Goal: Navigation & Orientation: Find specific page/section

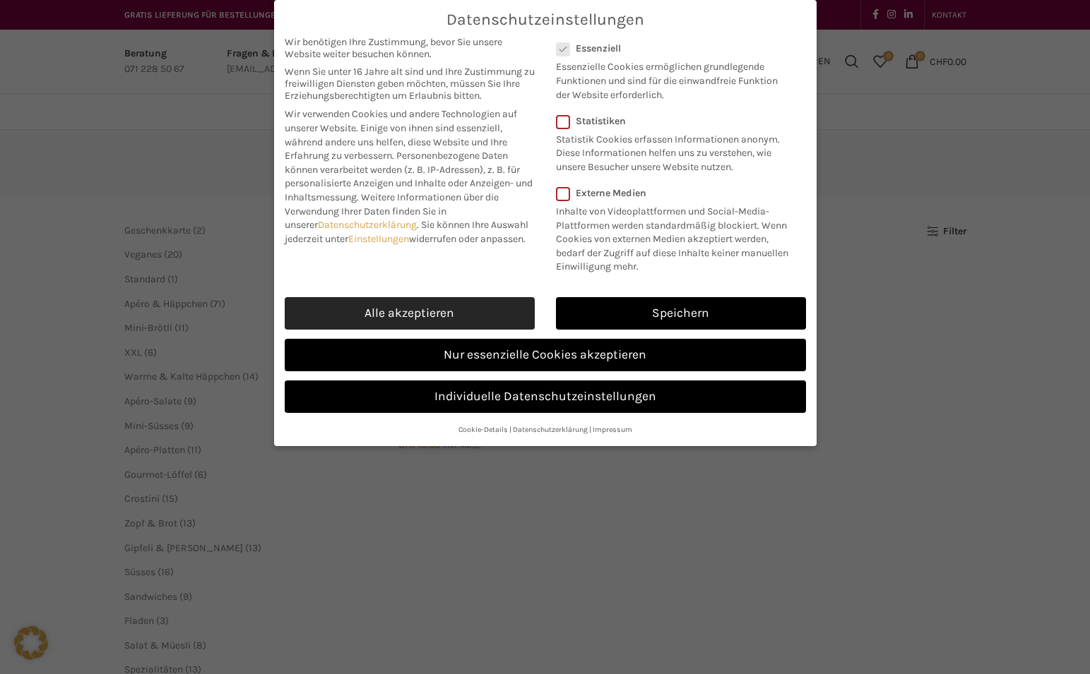
click at [447, 309] on link "Alle akzeptieren" at bounding box center [410, 313] width 250 height 32
checkbox input "true"
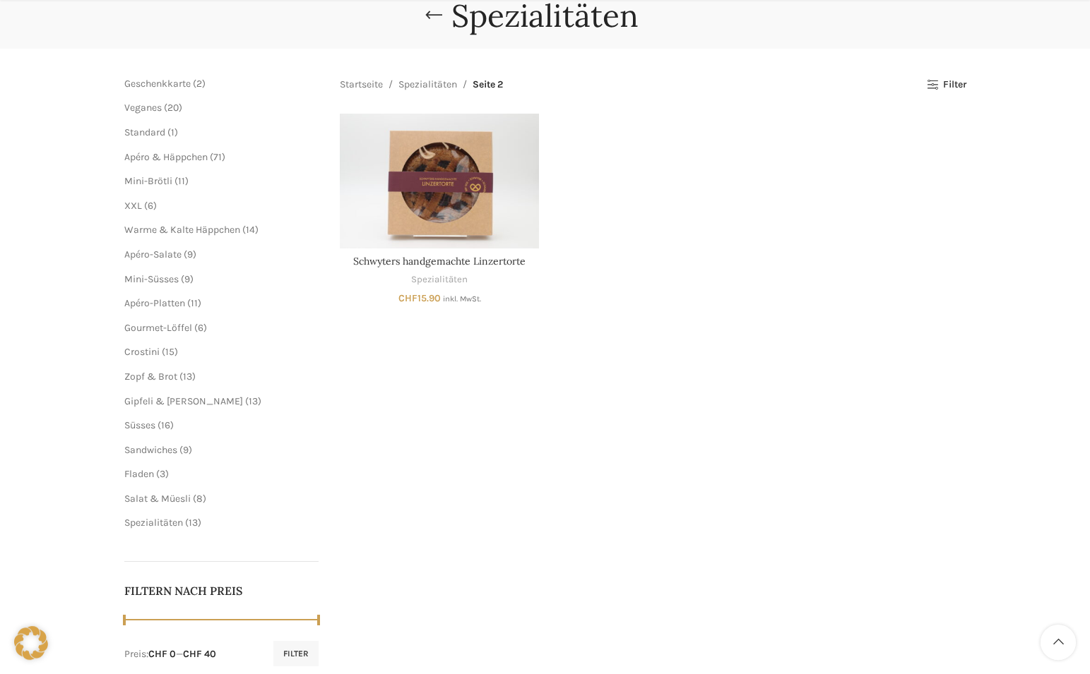
scroll to position [288, 0]
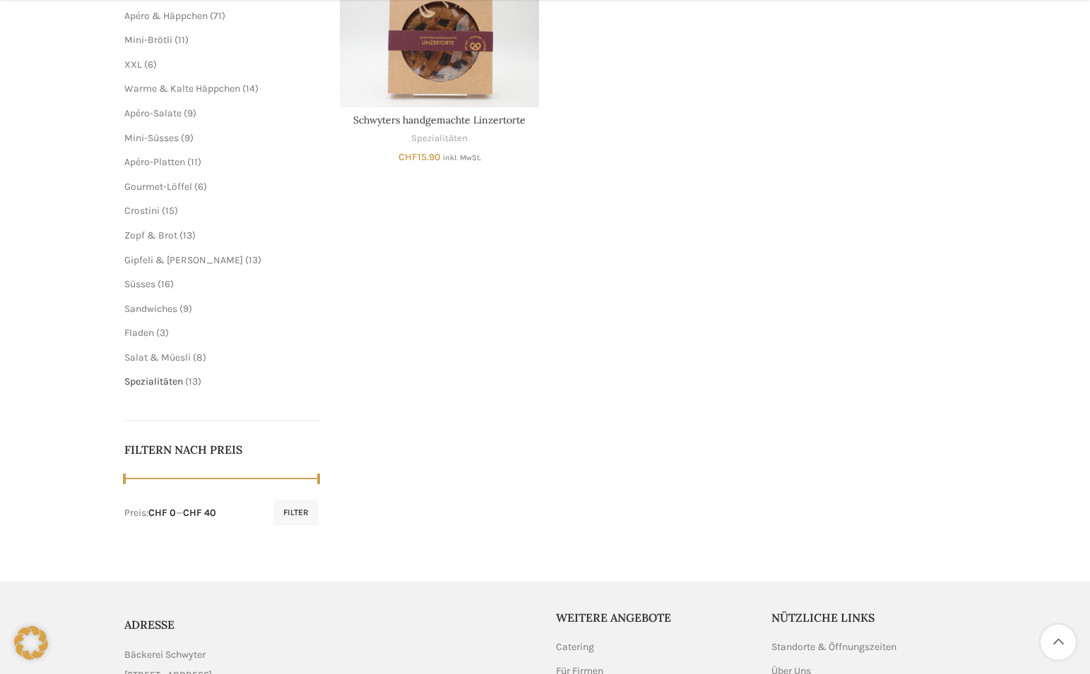
click at [160, 383] on span "Spezialitäten" at bounding box center [153, 382] width 59 height 12
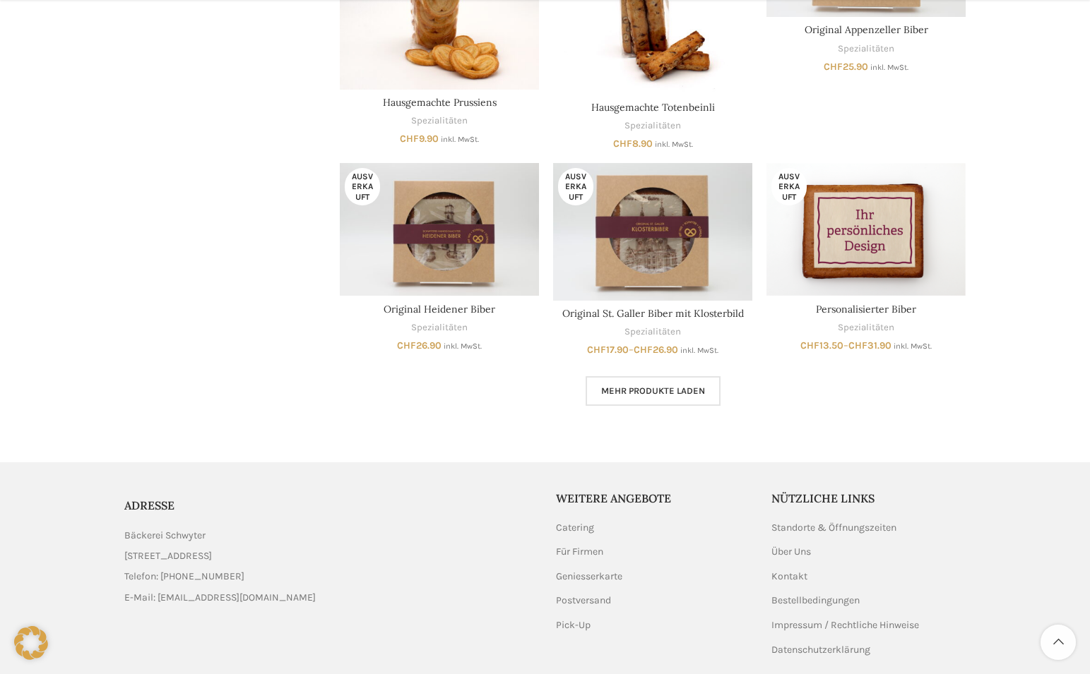
scroll to position [920, 0]
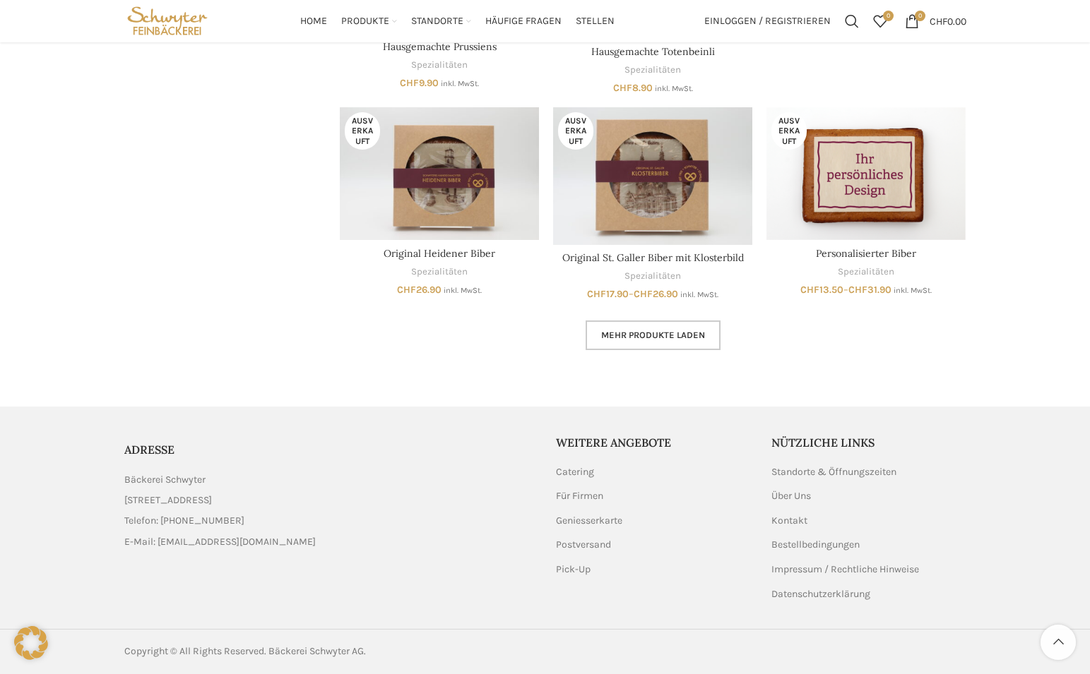
click at [702, 336] on span "Mehr Produkte laden" at bounding box center [653, 335] width 104 height 11
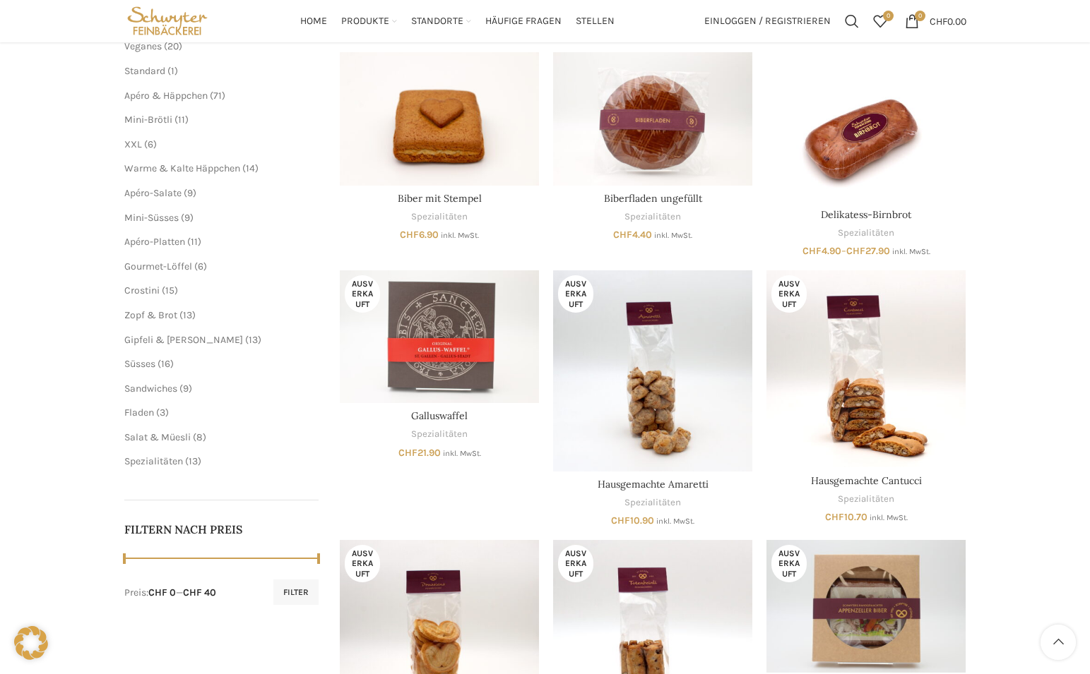
scroll to position [136, 0]
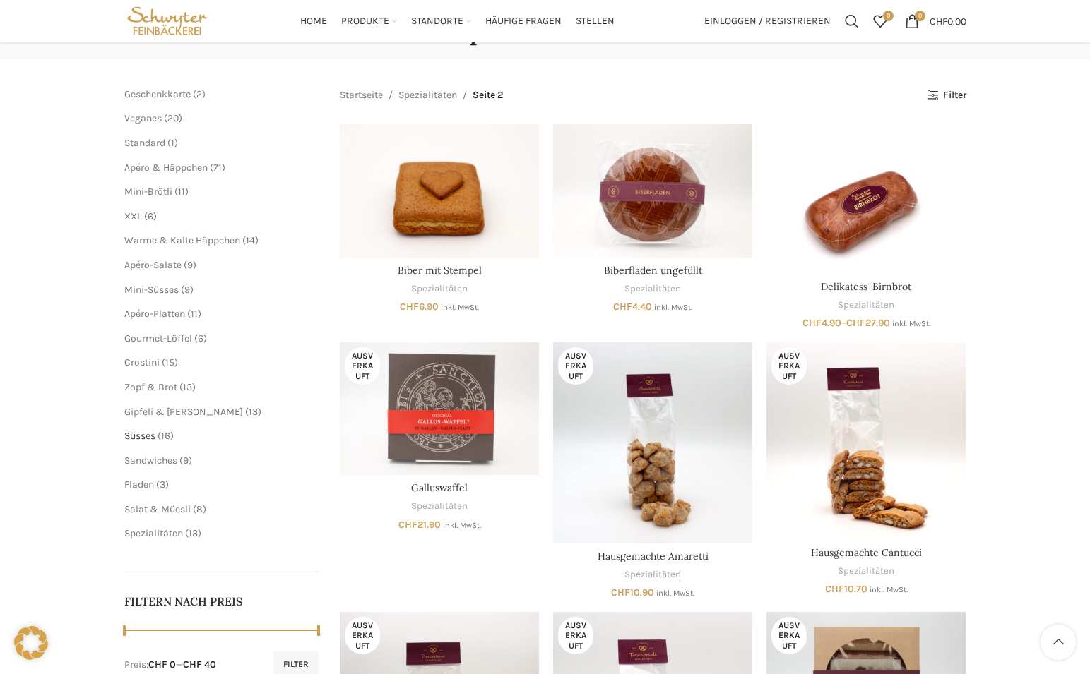
click at [150, 439] on span "Süsses" at bounding box center [139, 436] width 31 height 12
